Goal: Transaction & Acquisition: Book appointment/travel/reservation

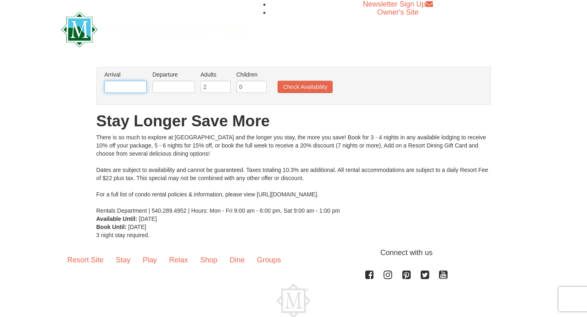
click at [121, 86] on input "text" at bounding box center [125, 87] width 42 height 12
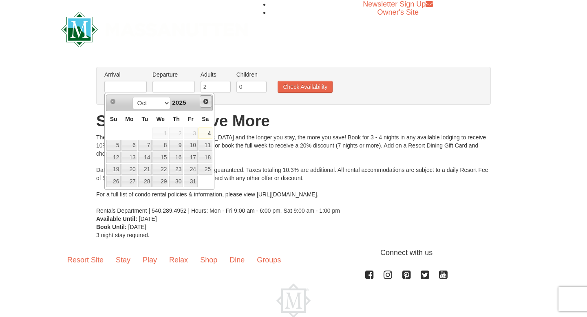
click at [200, 103] on link "Next" at bounding box center [206, 101] width 12 height 12
click at [200, 104] on link "Next" at bounding box center [206, 101] width 12 height 12
click at [124, 158] on link "16" at bounding box center [129, 157] width 15 height 11
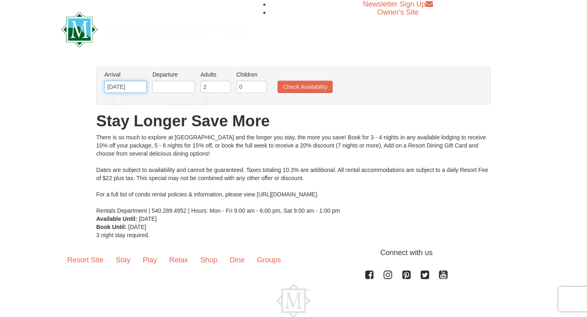
click at [128, 87] on input "[DATE]" at bounding box center [125, 87] width 42 height 12
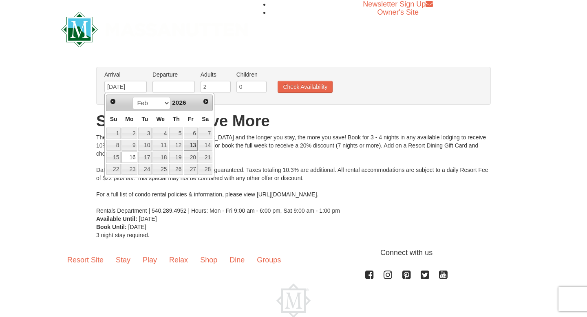
click at [190, 146] on link "13" at bounding box center [191, 145] width 14 height 11
type input "[DATE]"
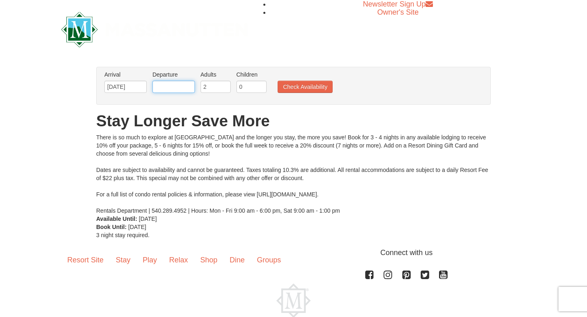
click at [179, 84] on input "text" at bounding box center [174, 87] width 42 height 12
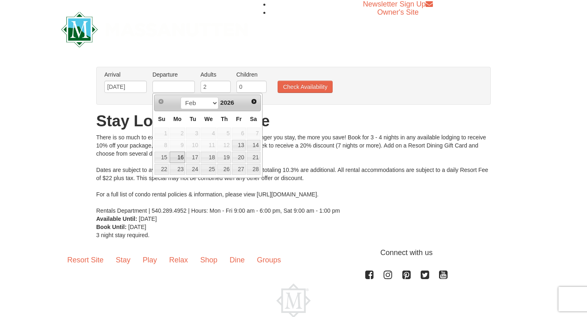
click at [179, 157] on link "16" at bounding box center [177, 157] width 15 height 11
type input "[DATE]"
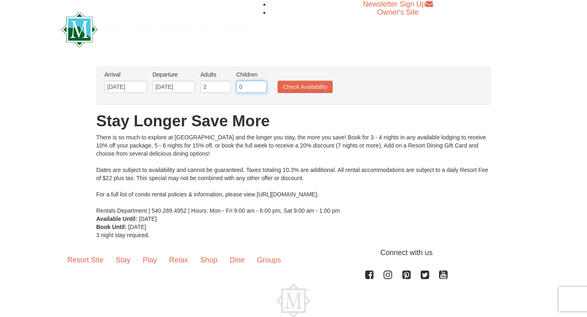
click at [254, 81] on input "0" at bounding box center [252, 87] width 30 height 12
click at [260, 87] on input "0" at bounding box center [252, 87] width 30 height 12
click at [260, 84] on input "1" at bounding box center [252, 87] width 30 height 12
type input "2"
click at [260, 84] on input "2" at bounding box center [252, 87] width 30 height 12
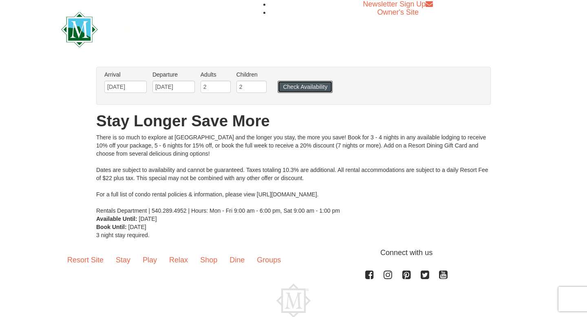
click at [294, 88] on button "Check Availability" at bounding box center [305, 87] width 55 height 12
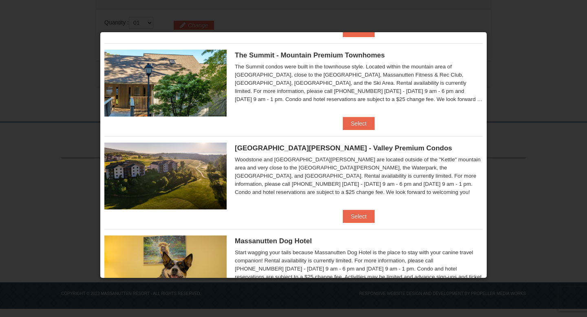
scroll to position [199, 0]
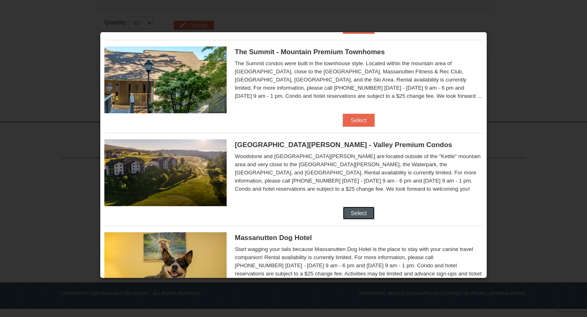
click at [363, 215] on button "Select" at bounding box center [359, 213] width 32 height 13
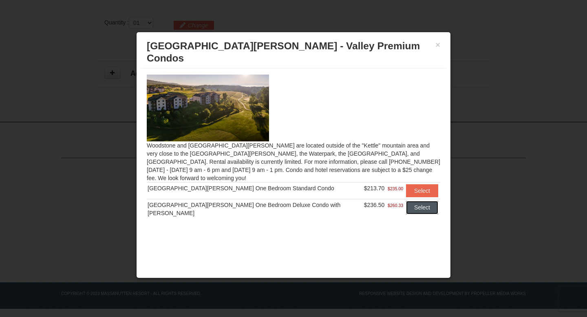
click at [415, 201] on button "Select" at bounding box center [422, 207] width 32 height 13
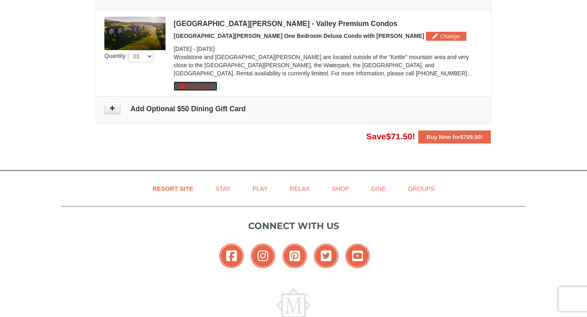
click at [202, 85] on button "More Info" at bounding box center [196, 86] width 44 height 9
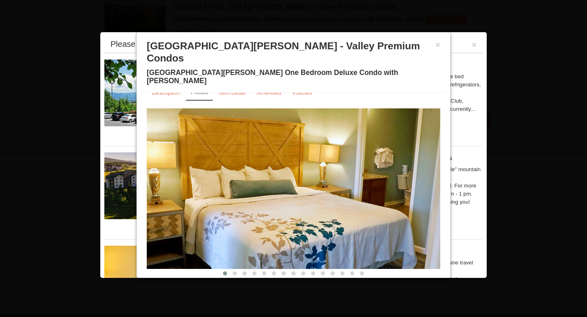
scroll to position [14, 0]
click at [311, 212] on img at bounding box center [294, 188] width 294 height 161
click at [311, 214] on img at bounding box center [294, 188] width 294 height 161
click at [235, 272] on span at bounding box center [235, 274] width 4 height 4
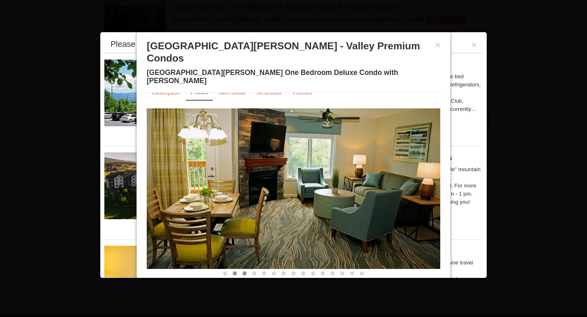
click at [244, 272] on span at bounding box center [245, 274] width 4 height 4
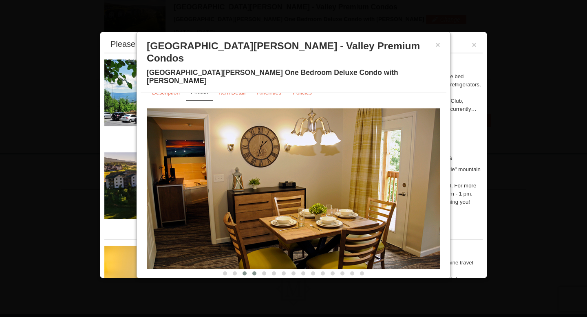
click at [255, 270] on button at bounding box center [255, 274] width 10 height 8
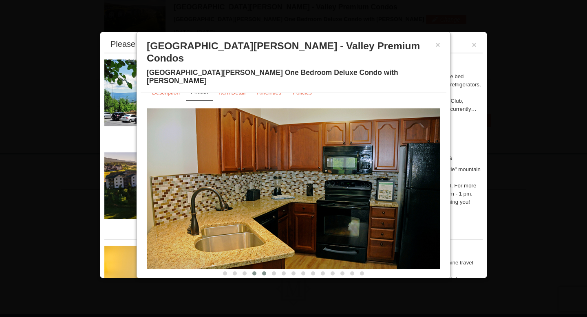
click at [265, 272] on span at bounding box center [264, 274] width 4 height 4
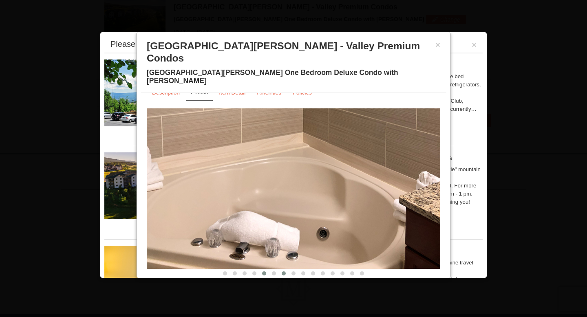
click at [281, 270] on button at bounding box center [284, 274] width 10 height 8
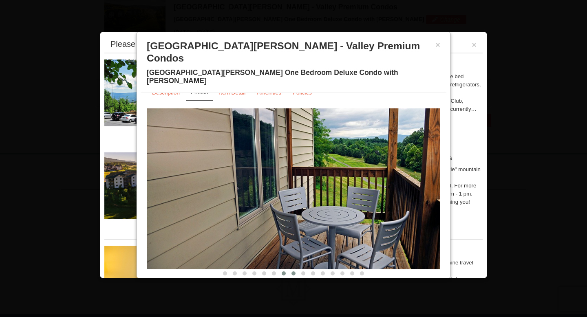
click at [294, 270] on button at bounding box center [294, 274] width 10 height 8
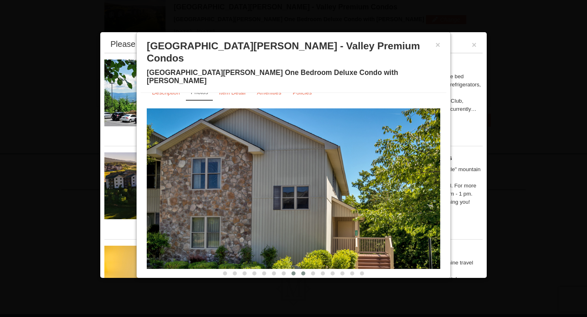
click at [303, 272] on span at bounding box center [303, 274] width 4 height 4
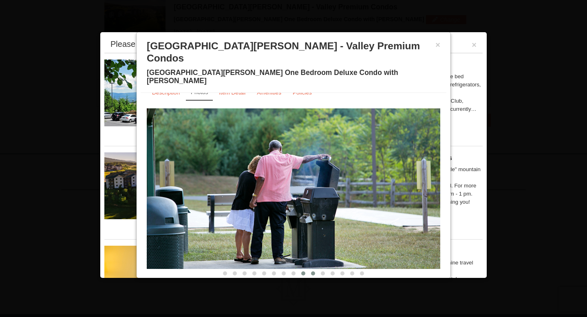
click at [310, 270] on button at bounding box center [313, 274] width 10 height 8
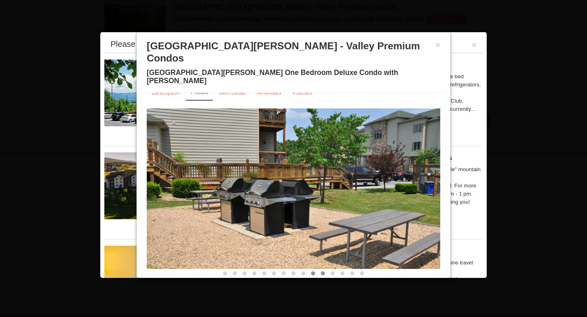
click at [327, 270] on button at bounding box center [323, 274] width 10 height 8
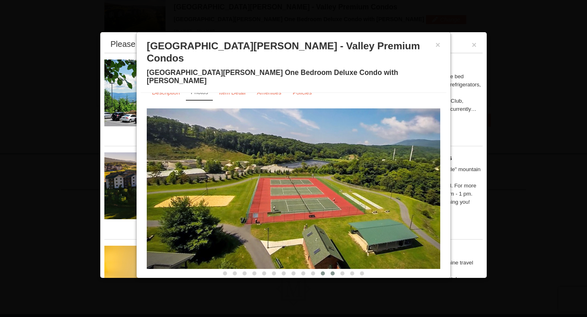
click at [334, 270] on button at bounding box center [333, 274] width 10 height 8
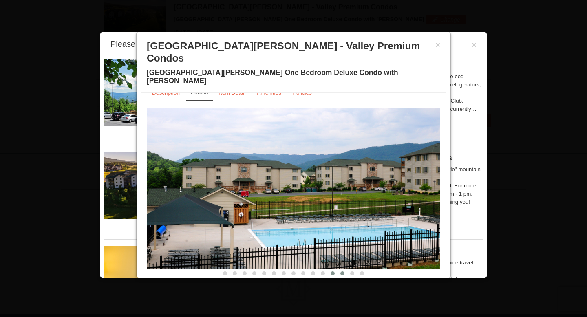
click at [344, 270] on button at bounding box center [343, 274] width 10 height 8
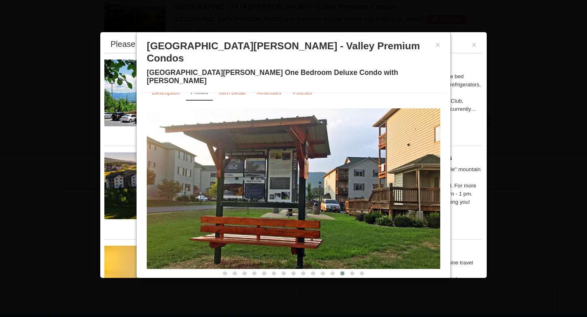
click at [352, 257] on div "Description Photos Item Detail Amenities Policies Woodstone Meadows - Valley Pr…" at bounding box center [294, 188] width 306 height 191
click at [352, 272] on span at bounding box center [352, 274] width 4 height 4
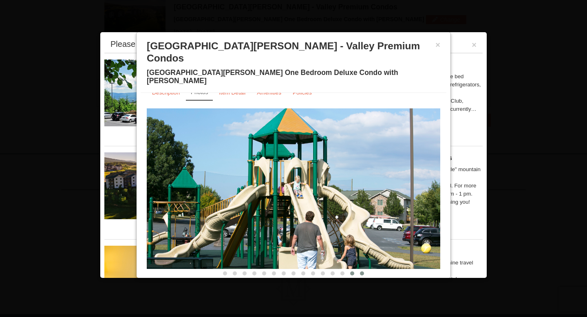
click at [365, 270] on button at bounding box center [362, 274] width 10 height 8
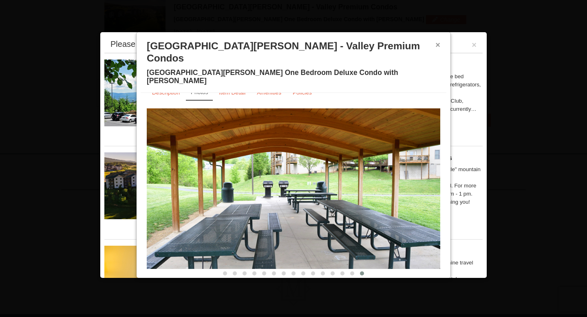
click at [438, 47] on button "×" at bounding box center [438, 45] width 5 height 8
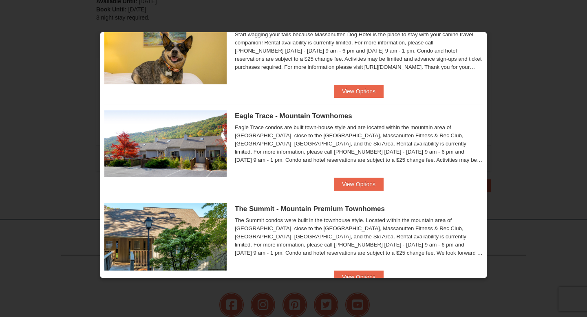
scroll to position [253, 0]
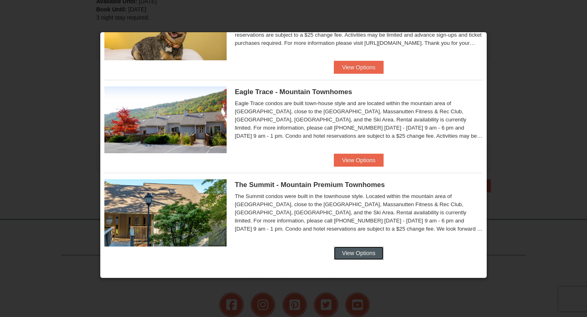
click at [354, 252] on button "View Options" at bounding box center [359, 253] width 50 height 13
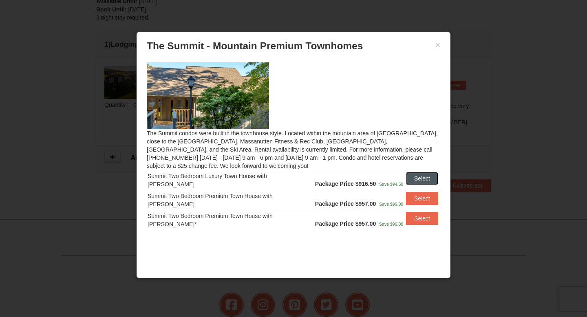
click at [415, 178] on button "Select" at bounding box center [422, 178] width 32 height 13
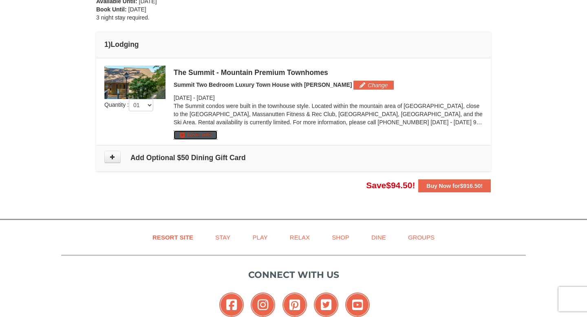
click at [197, 134] on button "More Info" at bounding box center [196, 135] width 44 height 9
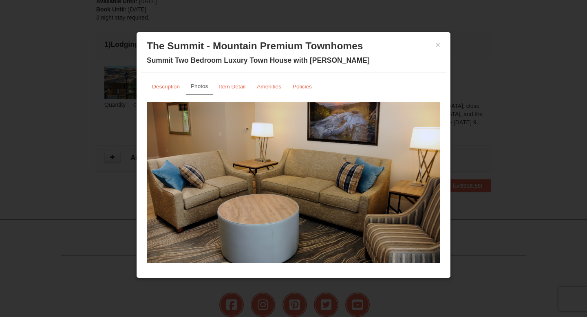
scroll to position [14, 0]
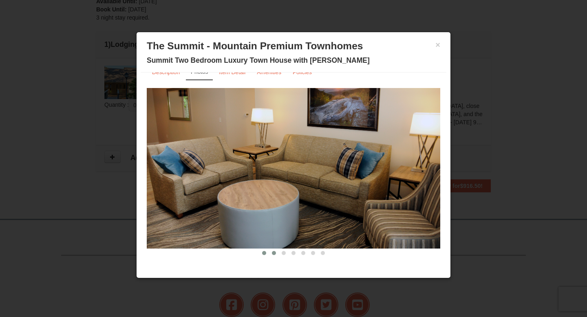
click at [274, 252] on span at bounding box center [274, 253] width 4 height 4
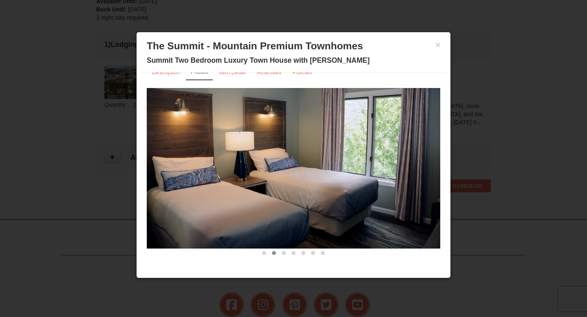
click at [276, 255] on button at bounding box center [274, 253] width 10 height 8
click at [285, 256] on button at bounding box center [284, 253] width 10 height 8
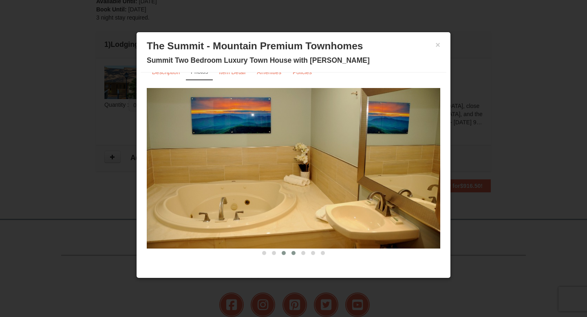
click at [290, 251] on button at bounding box center [294, 253] width 10 height 8
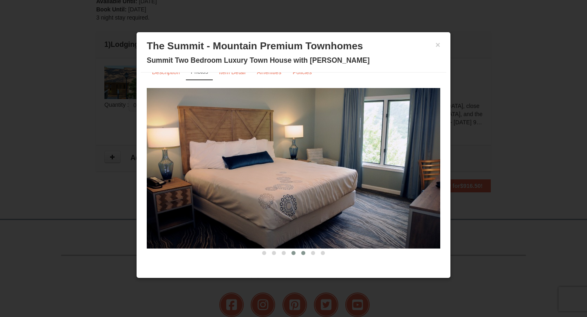
click at [305, 254] on button at bounding box center [304, 253] width 10 height 8
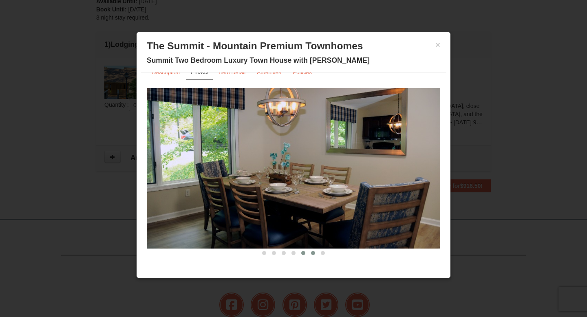
click at [315, 256] on button at bounding box center [313, 253] width 10 height 8
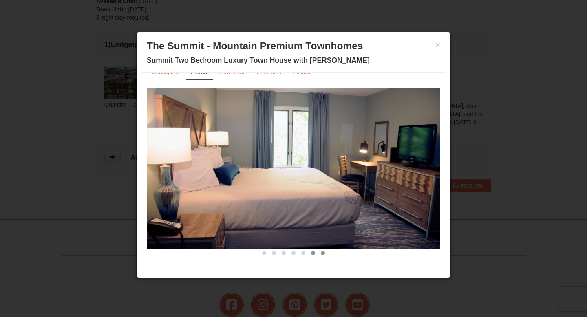
click at [325, 255] on button at bounding box center [323, 253] width 10 height 8
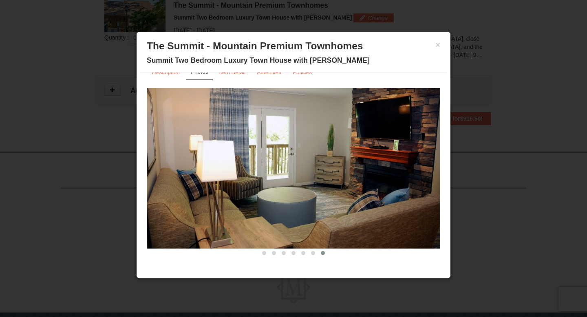
scroll to position [299, 0]
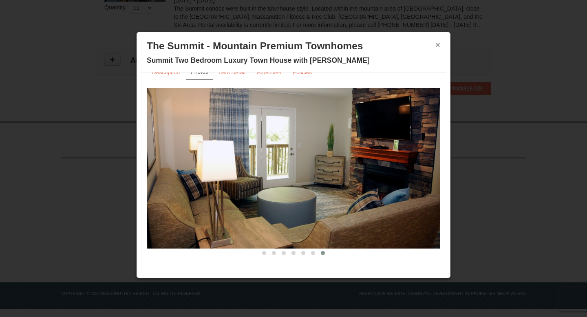
click at [438, 47] on button "×" at bounding box center [438, 45] width 5 height 8
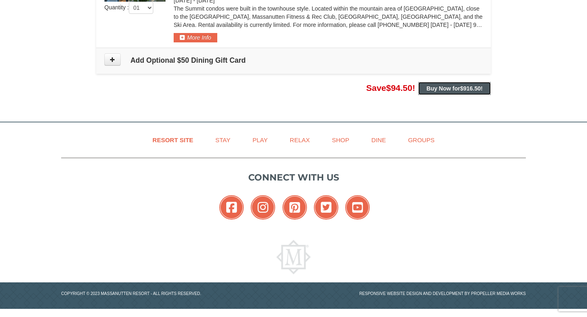
click at [447, 88] on strong "Buy Now for $916.50 !" at bounding box center [455, 88] width 56 height 7
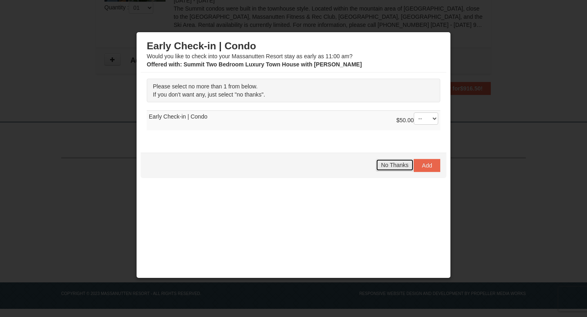
click at [400, 165] on span "No Thanks" at bounding box center [394, 165] width 27 height 7
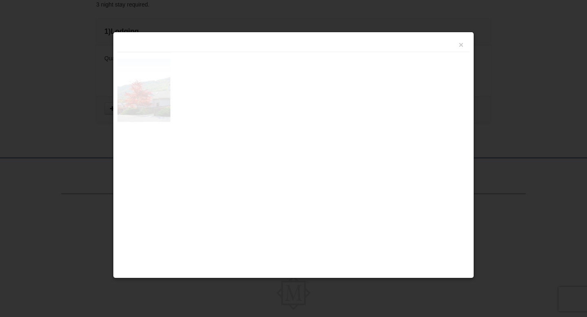
scroll to position [251, 0]
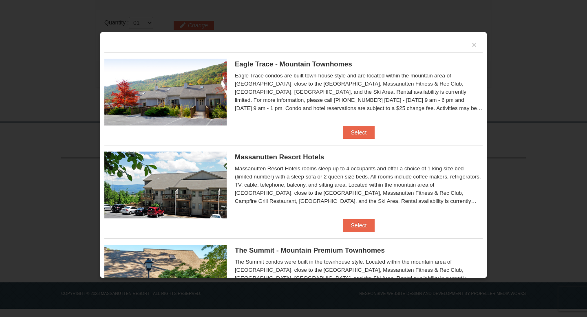
click at [477, 44] on div "×" at bounding box center [293, 44] width 378 height 16
drag, startPoint x: 474, startPoint y: 46, endPoint x: 469, endPoint y: 46, distance: 4.5
click at [469, 46] on div "×" at bounding box center [293, 44] width 378 height 16
click at [185, 101] on img at bounding box center [165, 92] width 122 height 67
drag, startPoint x: 362, startPoint y: 133, endPoint x: 356, endPoint y: 133, distance: 5.7
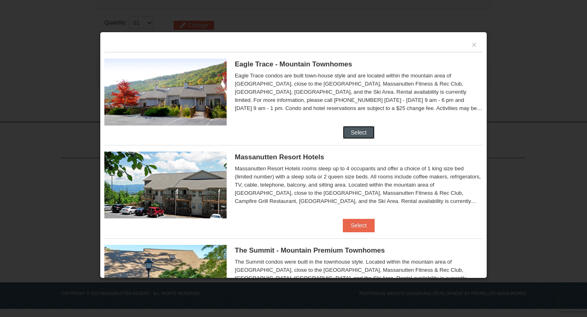
click at [356, 133] on button "Select" at bounding box center [359, 132] width 32 height 13
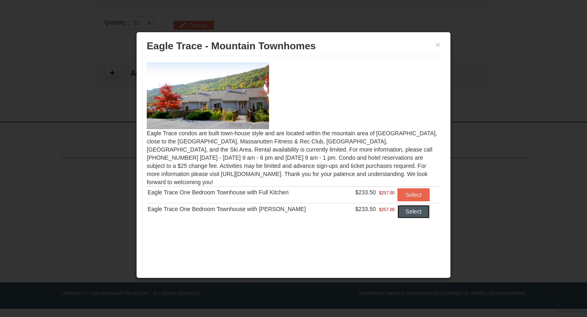
click at [418, 205] on button "Select" at bounding box center [414, 211] width 32 height 13
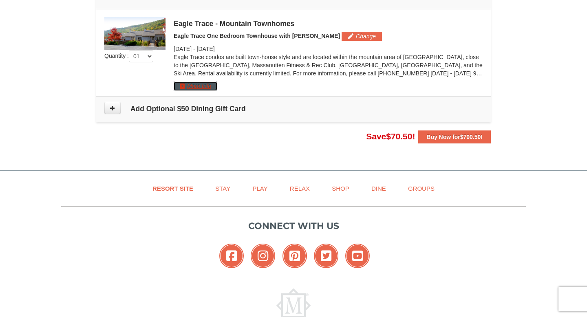
click at [193, 83] on button "More Info" at bounding box center [196, 86] width 44 height 9
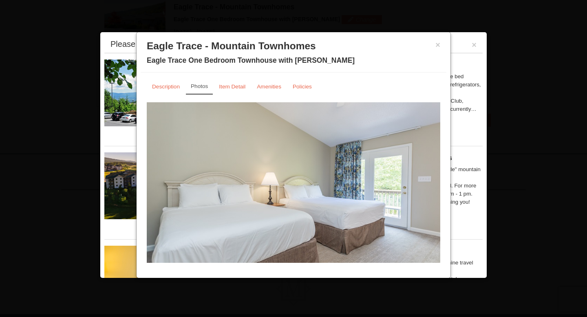
scroll to position [14, 0]
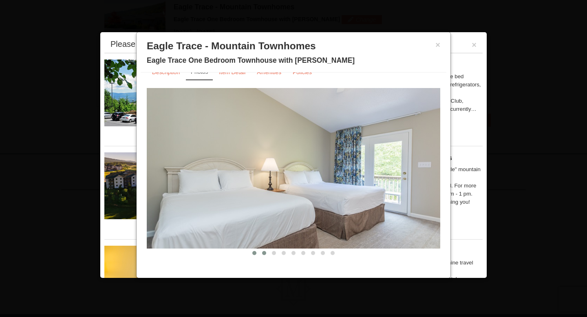
click at [265, 255] on button at bounding box center [264, 253] width 10 height 8
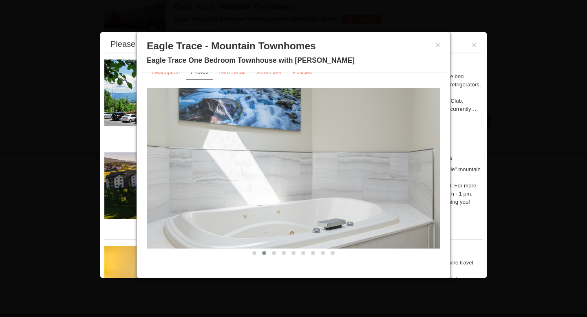
click at [277, 258] on div "Description Photos Item Detail Amenities Policies Eagle Trace - Mountain Townho…" at bounding box center [294, 168] width 306 height 191
click at [276, 254] on button at bounding box center [274, 253] width 10 height 8
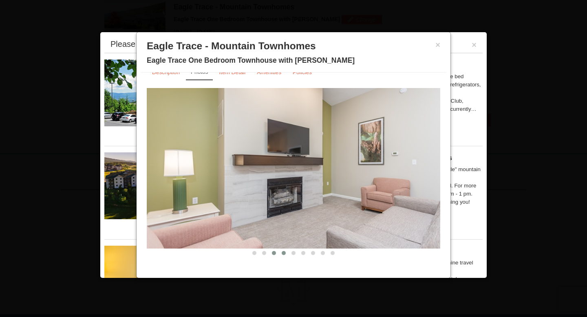
click at [283, 256] on button at bounding box center [284, 253] width 10 height 8
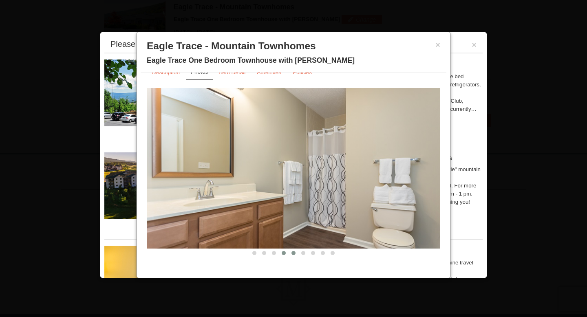
click at [294, 255] on button at bounding box center [294, 253] width 10 height 8
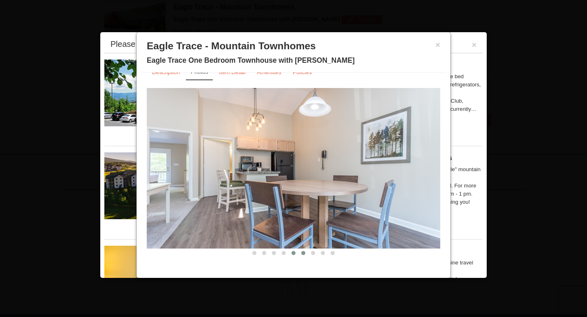
click at [303, 255] on button at bounding box center [304, 253] width 10 height 8
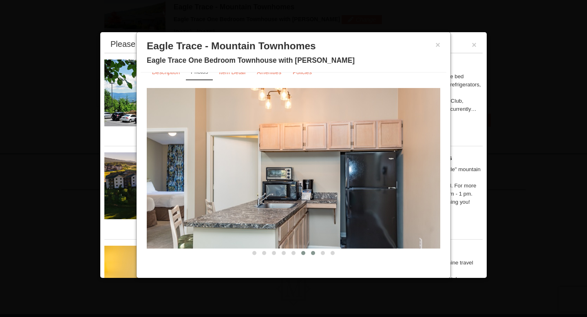
click at [313, 255] on span at bounding box center [313, 253] width 4 height 4
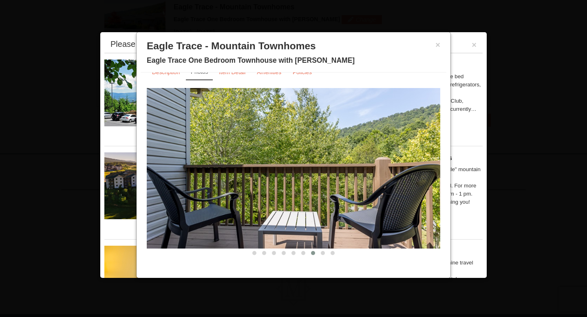
click at [434, 44] on div "× Eagle Trace - Mountain Townhomes Eagle Trace One Bedroom Townhouse with Jacuz…" at bounding box center [294, 54] width 306 height 36
click at [437, 47] on button "×" at bounding box center [438, 45] width 5 height 8
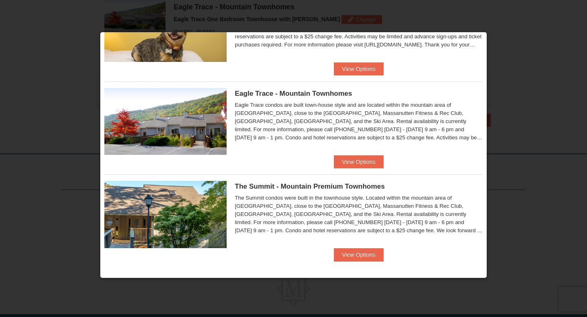
scroll to position [253, 0]
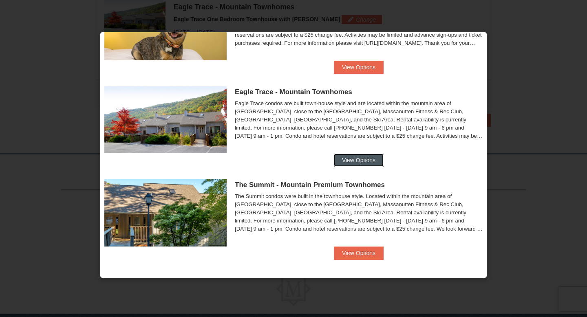
click at [358, 164] on button "View Options" at bounding box center [359, 160] width 50 height 13
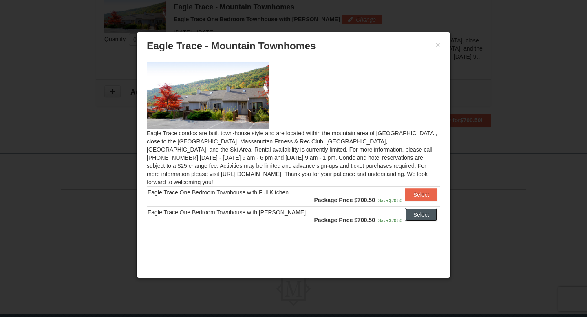
click at [417, 209] on button "Select" at bounding box center [421, 214] width 32 height 13
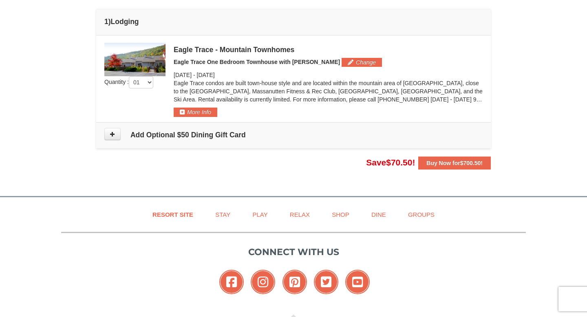
scroll to position [223, 0]
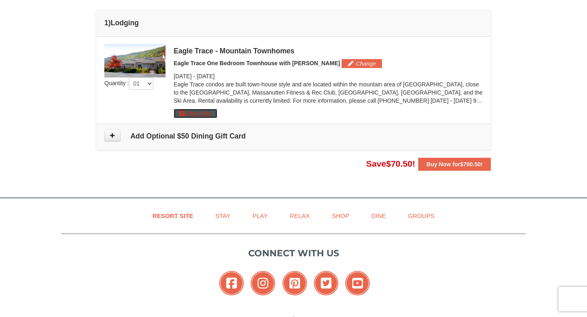
click at [201, 109] on button "More Info" at bounding box center [196, 113] width 44 height 9
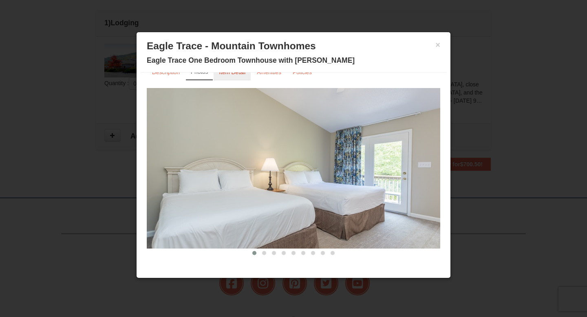
click at [232, 75] on small "Item Detail" at bounding box center [232, 72] width 27 height 6
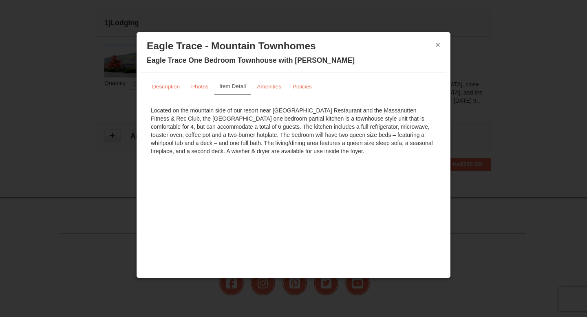
click at [436, 44] on button "×" at bounding box center [438, 45] width 5 height 8
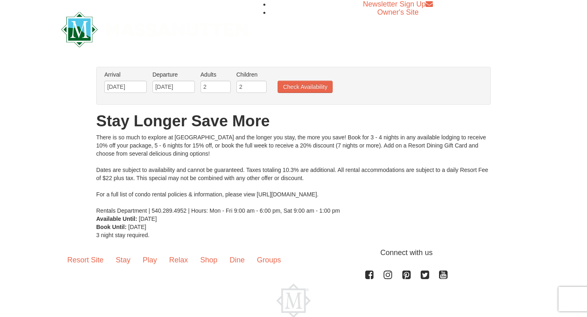
scroll to position [38, 0]
